Goal: Transaction & Acquisition: Purchase product/service

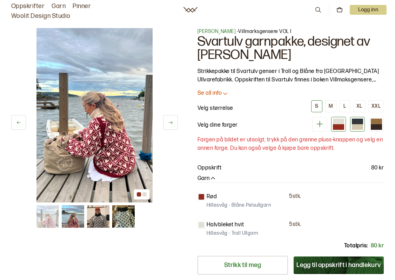
click at [358, 123] on div at bounding box center [357, 122] width 11 height 6
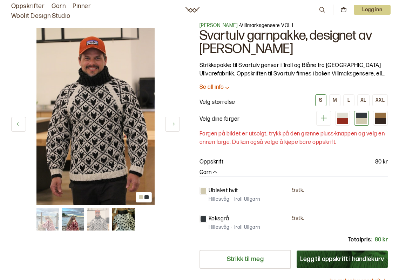
scroll to position [7, 0]
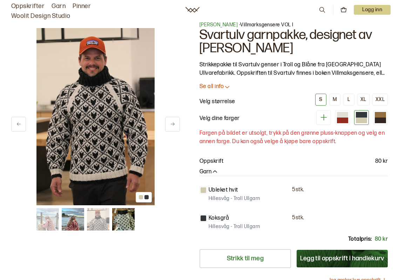
click at [323, 118] on icon at bounding box center [324, 117] width 9 height 9
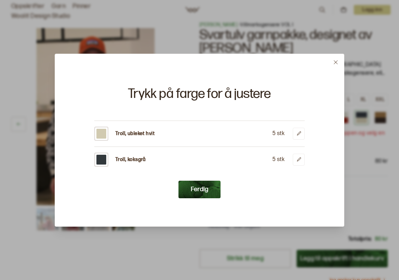
click at [333, 61] on button at bounding box center [336, 62] width 16 height 16
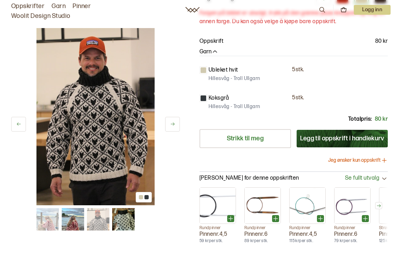
scroll to position [128, 0]
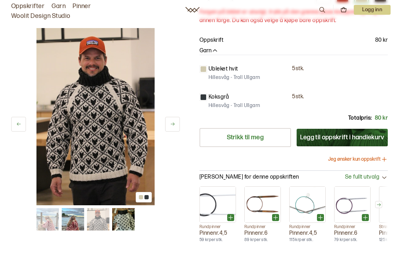
click at [346, 160] on button "Jeg ønsker kun oppskrift" at bounding box center [358, 159] width 60 height 7
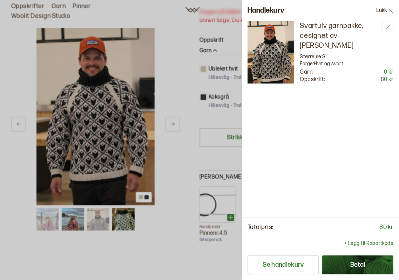
click at [204, 198] on div at bounding box center [199, 140] width 399 height 280
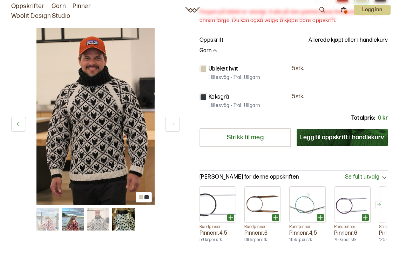
click at [74, 223] on img at bounding box center [73, 219] width 22 height 22
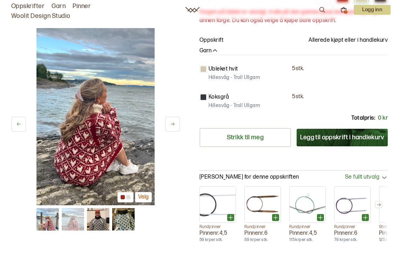
click at [131, 221] on img at bounding box center [123, 219] width 22 height 22
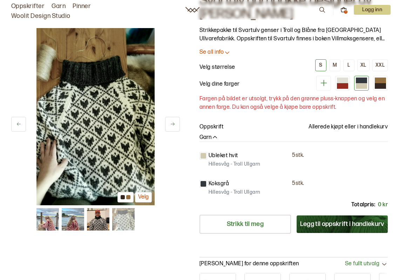
scroll to position [40, 0]
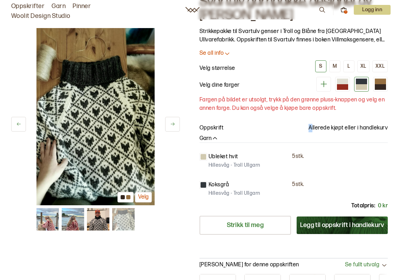
drag, startPoint x: 313, startPoint y: 126, endPoint x: 379, endPoint y: 123, distance: 66.0
click at [380, 123] on div "Linka Neumann - Villmarksgensere VOL I Svartulv garnpakke, designet av Linka Ne…" at bounding box center [294, 128] width 188 height 280
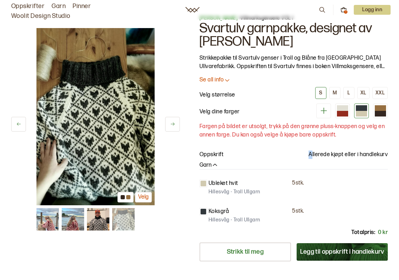
scroll to position [0, 0]
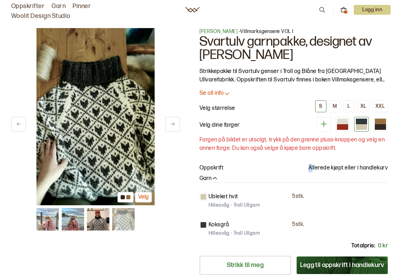
click at [344, 10] on icon at bounding box center [344, 10] width 6 height 6
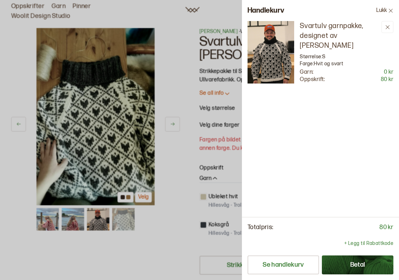
click at [210, 130] on div at bounding box center [199, 140] width 399 height 280
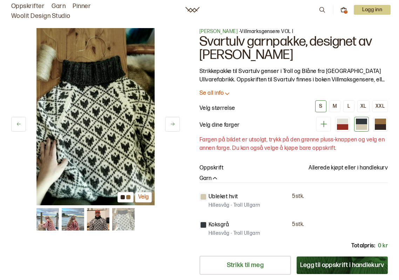
click at [33, 6] on link "Oppskrifter" at bounding box center [27, 6] width 33 height 10
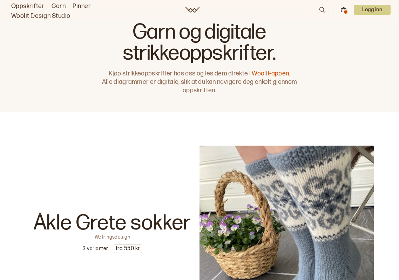
click at [41, 17] on link "Woolit Design Studio" at bounding box center [40, 16] width 59 height 10
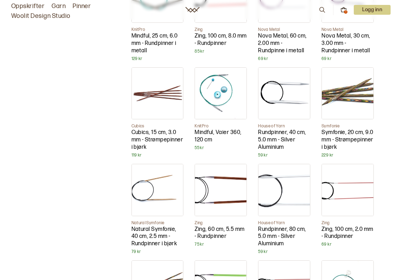
scroll to position [3138, 0]
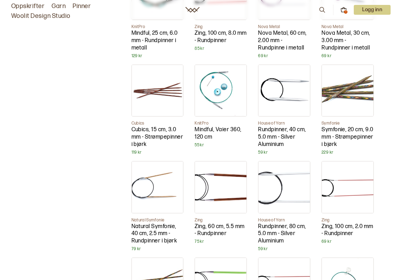
click at [345, 9] on icon at bounding box center [344, 10] width 6 height 6
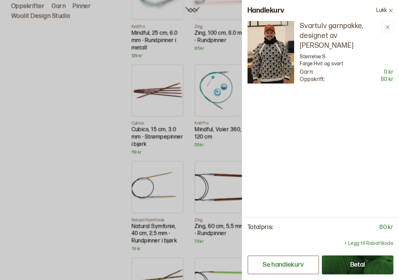
click at [291, 263] on button "Se handlekurv" at bounding box center [284, 264] width 72 height 19
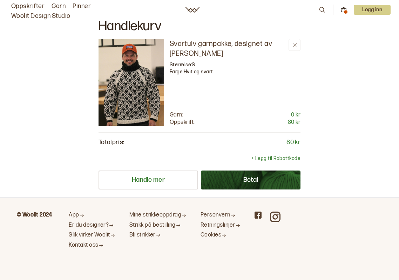
click at [250, 180] on button "Betal" at bounding box center [251, 179] width 100 height 19
click at [31, 7] on link "Oppskrifter" at bounding box center [27, 6] width 33 height 10
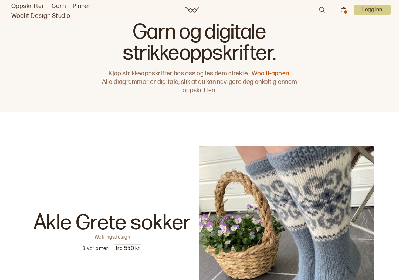
click at [344, 9] on icon at bounding box center [344, 10] width 6 height 6
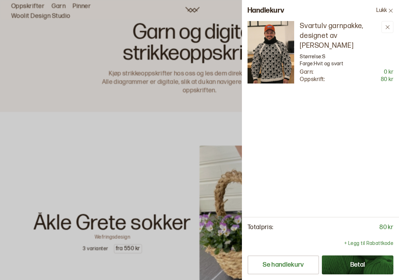
click at [68, 65] on div at bounding box center [199, 140] width 399 height 280
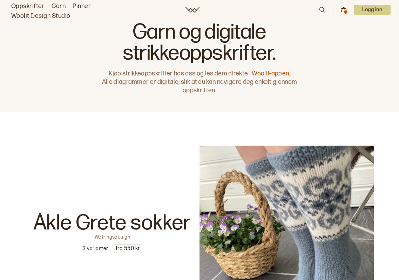
click at [343, 9] on icon at bounding box center [344, 10] width 6 height 6
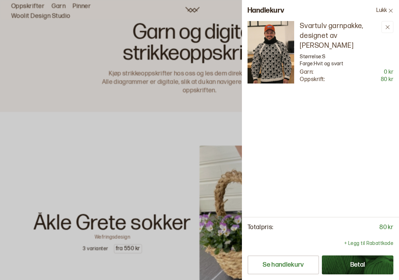
click at [349, 267] on button "Betal" at bounding box center [358, 264] width 72 height 19
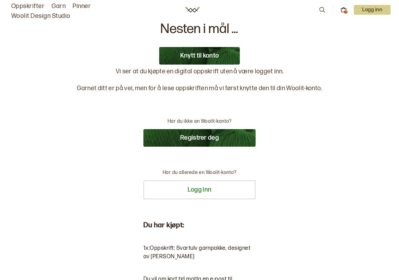
click at [197, 52] on button "Knytt til konto" at bounding box center [199, 56] width 81 height 18
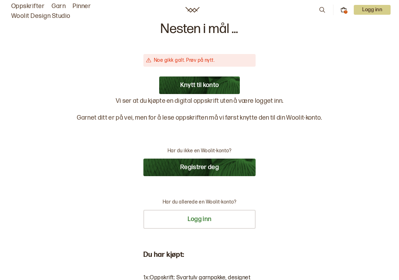
click at [192, 83] on button "Knytt til konto" at bounding box center [199, 85] width 81 height 18
click at [192, 85] on button "Knytt til konto" at bounding box center [199, 85] width 81 height 18
click at [209, 224] on button "Logg inn" at bounding box center [199, 219] width 112 height 19
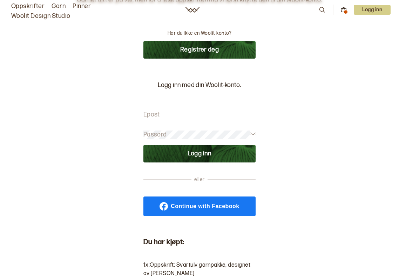
scroll to position [116, 0]
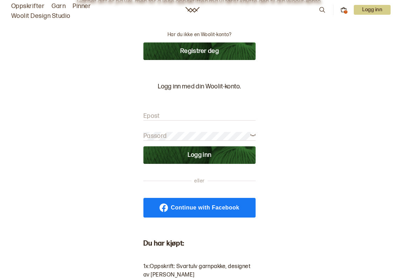
click at [164, 113] on input "Epost" at bounding box center [199, 116] width 112 height 9
type input "lundsaar@gmail.com"
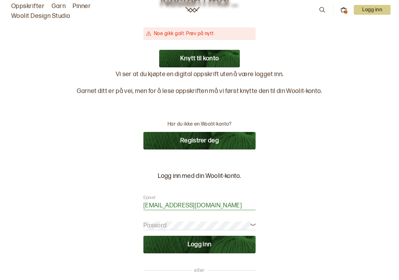
scroll to position [15, 0]
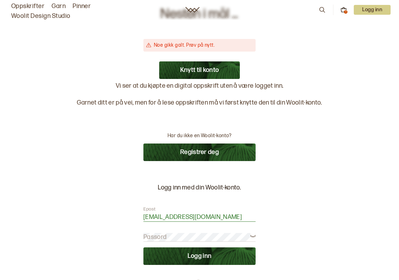
click at [186, 70] on button "Knytt til konto" at bounding box center [199, 70] width 81 height 18
click at [208, 66] on button "Knytt til konto" at bounding box center [199, 70] width 81 height 18
click at [208, 67] on button "Knytt til konto" at bounding box center [199, 70] width 81 height 18
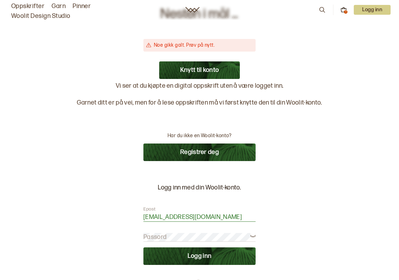
click at [208, 67] on button "Knytt til konto" at bounding box center [199, 70] width 81 height 18
click at [365, 9] on p "Logg inn" at bounding box center [372, 10] width 37 height 10
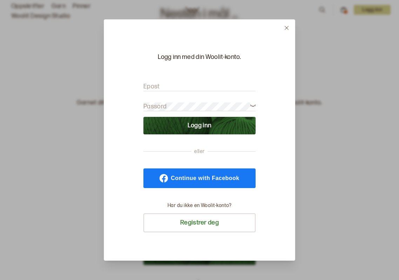
click at [177, 86] on input "Epost" at bounding box center [199, 86] width 112 height 9
click at [288, 25] on button at bounding box center [287, 28] width 16 height 16
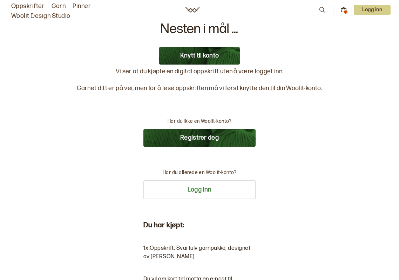
click at [180, 54] on button "Knytt til konto" at bounding box center [199, 56] width 81 height 18
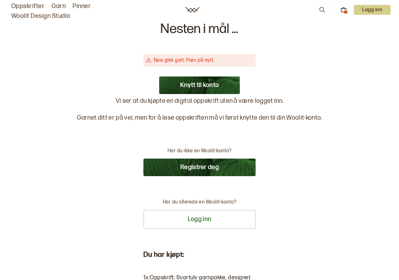
click at [189, 168] on button "Registrer deg" at bounding box center [199, 168] width 112 height 18
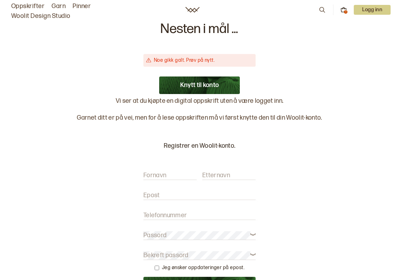
type input "[PERSON_NAME]"
type input "Lund"
type input "[EMAIL_ADDRESS][DOMAIN_NAME]"
type input "90043383"
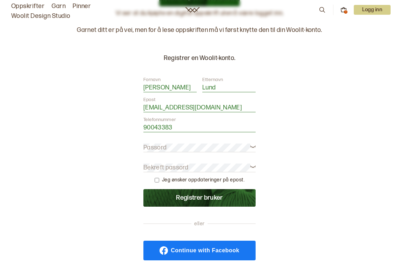
scroll to position [92, 0]
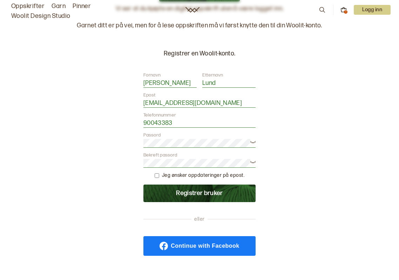
click at [190, 192] on button "Registrer bruker" at bounding box center [199, 194] width 112 height 18
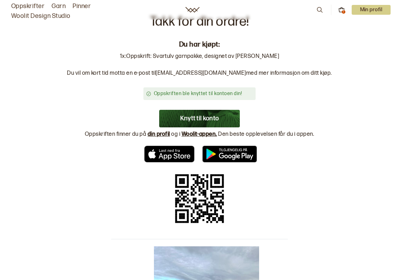
scroll to position [0, 0]
